Goal: Transaction & Acquisition: Purchase product/service

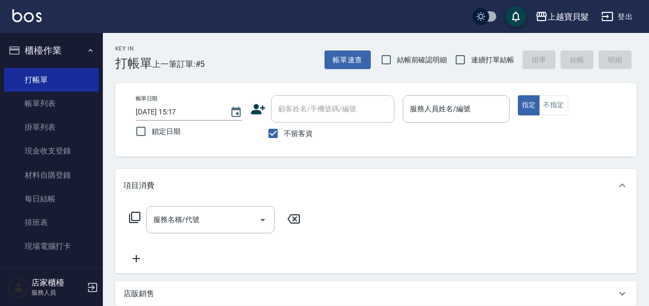
click at [406, 57] on span "結帳前確認明細" at bounding box center [422, 60] width 50 height 11
click at [397, 57] on input "結帳前確認明細" at bounding box center [387, 60] width 22 height 22
checkbox input "true"
click at [489, 61] on span "連續打單結帳" at bounding box center [492, 60] width 43 height 11
click at [471, 61] on input "連續打單結帳" at bounding box center [461, 60] width 22 height 22
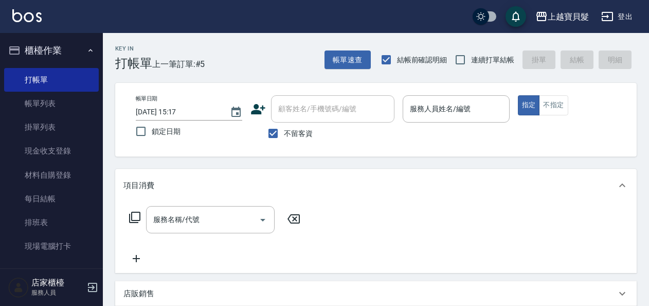
checkbox input "true"
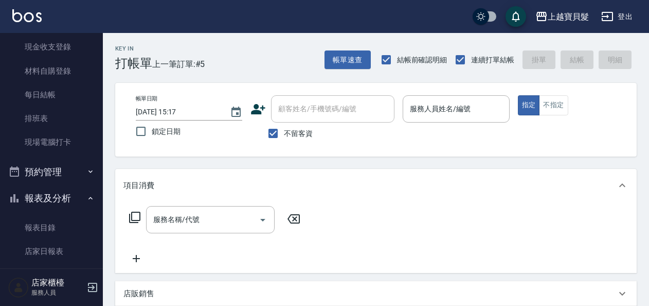
scroll to position [257, 0]
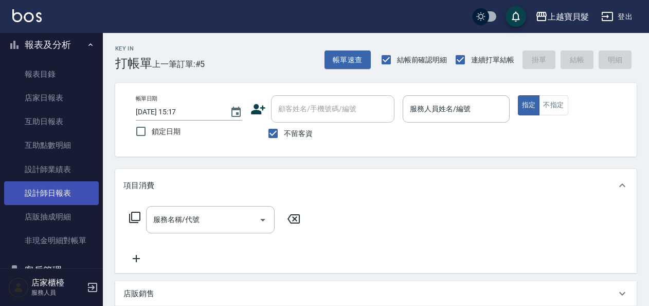
click at [48, 199] on link "設計師日報表" at bounding box center [51, 193] width 95 height 24
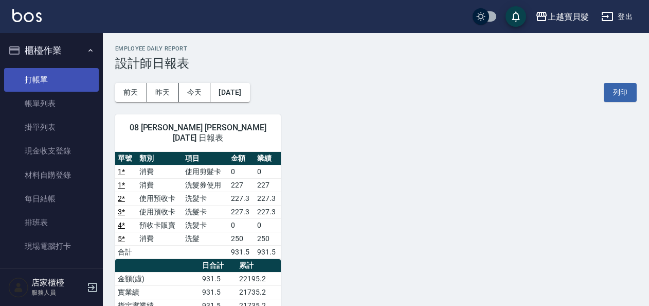
click at [52, 87] on link "打帳單" at bounding box center [51, 80] width 95 height 24
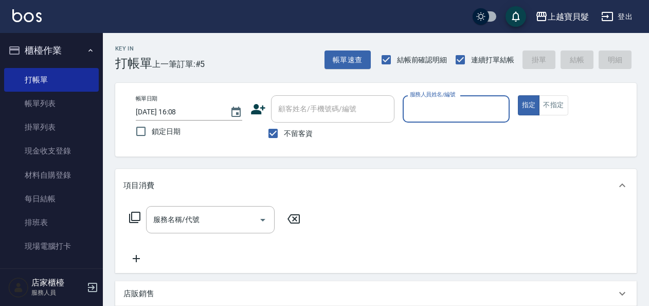
click at [460, 105] on input "服務人員姓名/編號" at bounding box center [455, 109] width 97 height 18
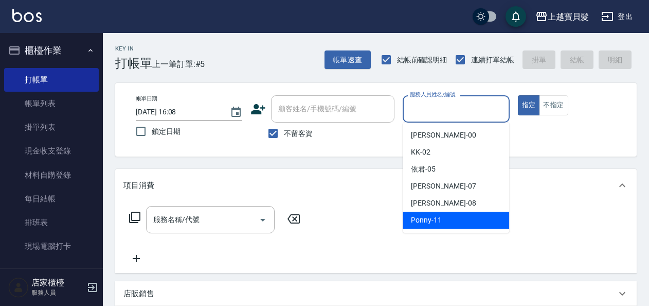
click at [450, 217] on div "Ponny -11" at bounding box center [456, 219] width 107 height 17
type input "Ponny-11"
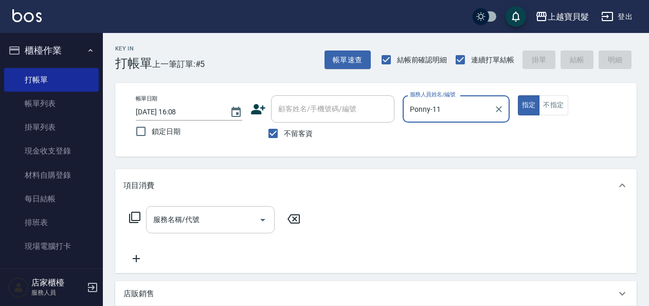
click at [166, 210] on div "服務名稱/代號" at bounding box center [210, 219] width 129 height 27
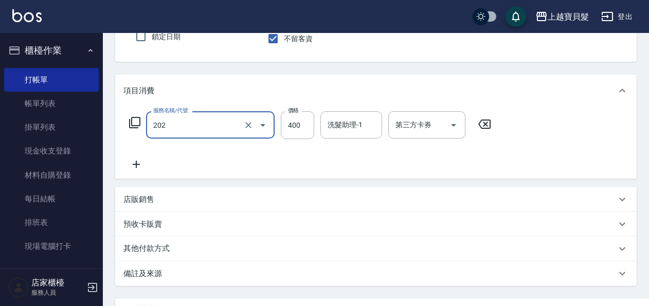
scroll to position [103, 0]
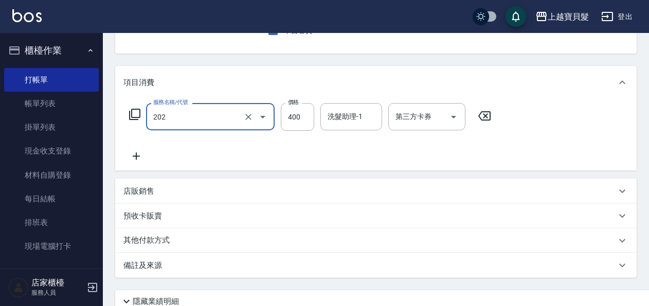
type input "剪髮(202)"
click at [134, 113] on icon at bounding box center [135, 114] width 12 height 12
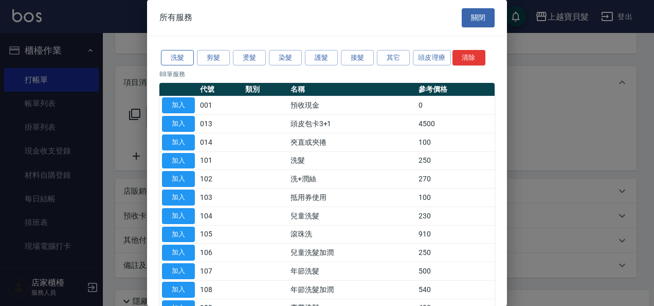
click at [169, 58] on button "洗髮" at bounding box center [177, 58] width 33 height 16
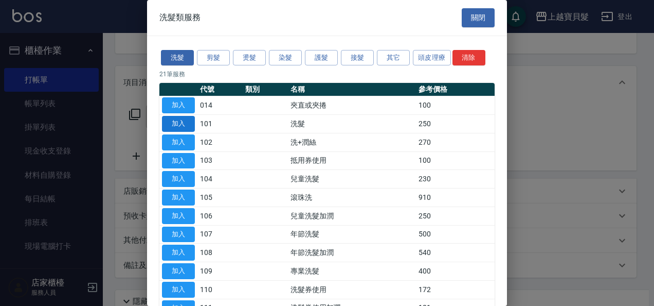
click at [185, 120] on button "加入" at bounding box center [178, 124] width 33 height 16
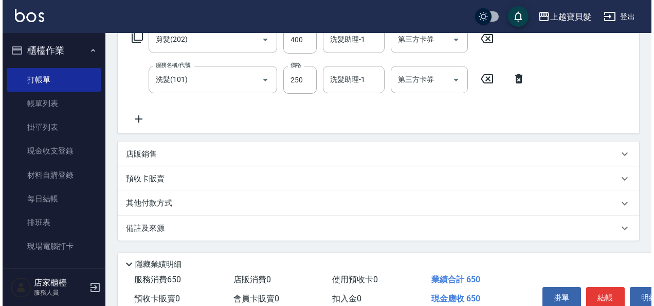
scroll to position [230, 0]
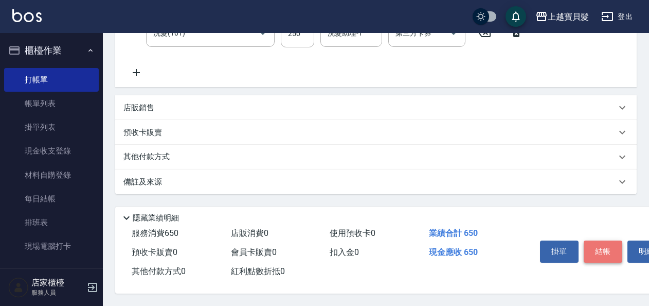
click at [601, 248] on button "結帳" at bounding box center [603, 251] width 39 height 22
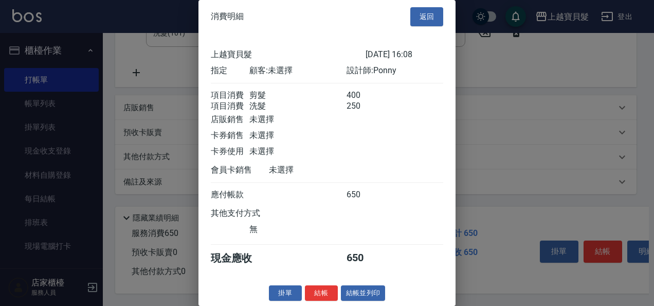
scroll to position [14, 0]
click at [379, 292] on button "結帳並列印" at bounding box center [363, 293] width 45 height 16
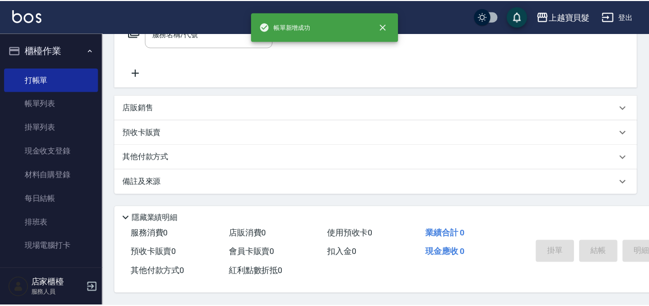
scroll to position [0, 0]
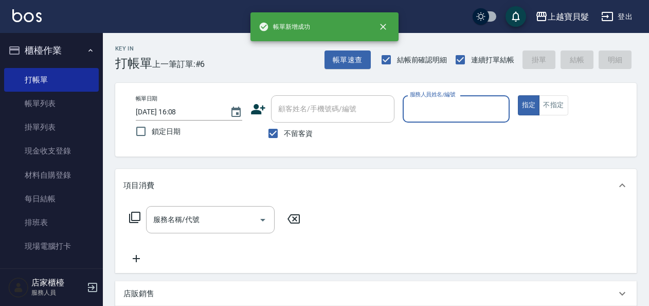
click at [432, 122] on div "服務人員姓名/編號" at bounding box center [456, 108] width 107 height 27
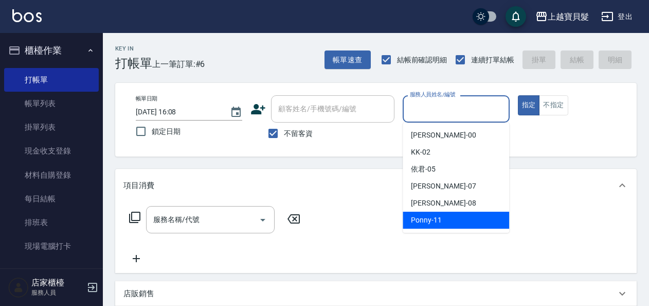
click at [427, 227] on div "Ponny -11" at bounding box center [456, 219] width 107 height 17
type input "Ponny-11"
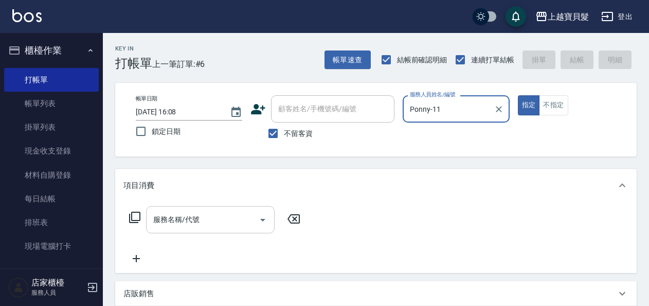
click at [227, 211] on input "服務名稱/代號" at bounding box center [203, 219] width 104 height 18
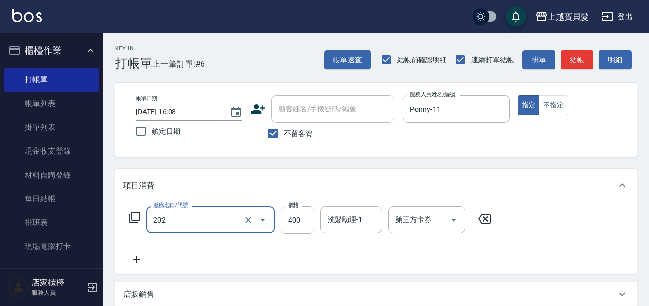
type input "剪髮(202)"
click at [137, 216] on icon at bounding box center [135, 217] width 12 height 12
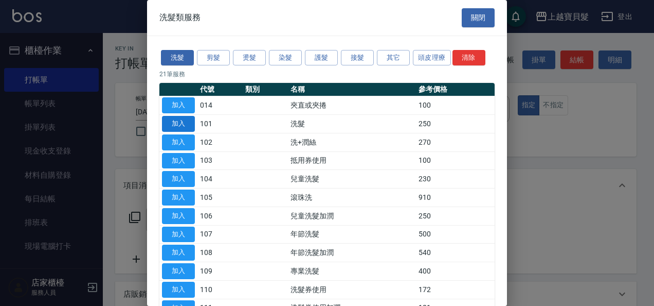
click at [187, 121] on button "加入" at bounding box center [178, 124] width 33 height 16
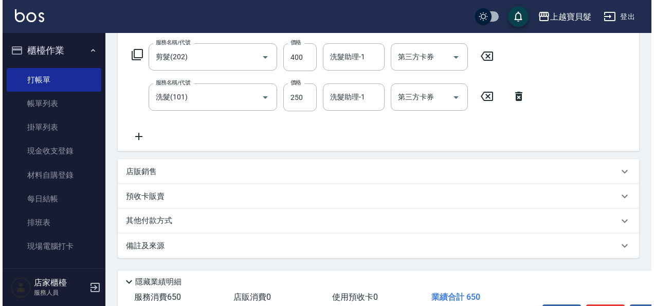
scroll to position [230, 0]
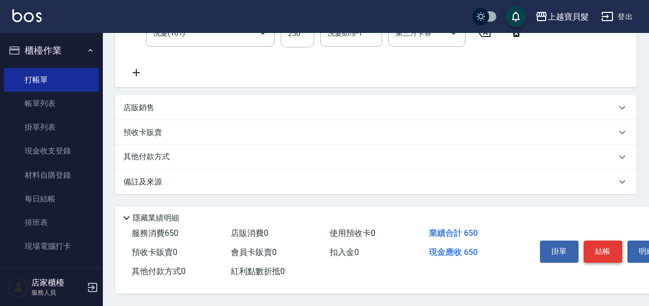
click at [610, 249] on button "結帳" at bounding box center [603, 251] width 39 height 22
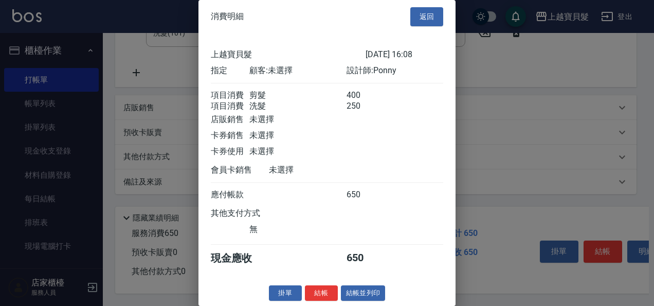
scroll to position [14, 0]
click at [348, 287] on button "結帳並列印" at bounding box center [363, 293] width 45 height 16
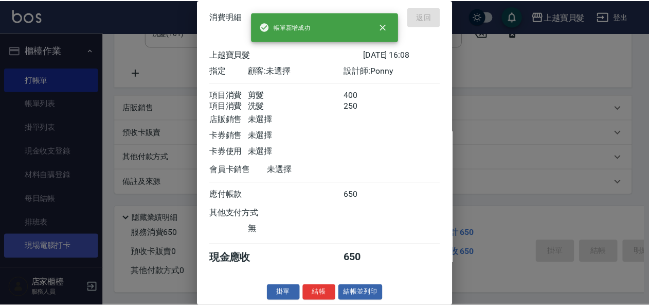
scroll to position [0, 0]
